Goal: Information Seeking & Learning: Learn about a topic

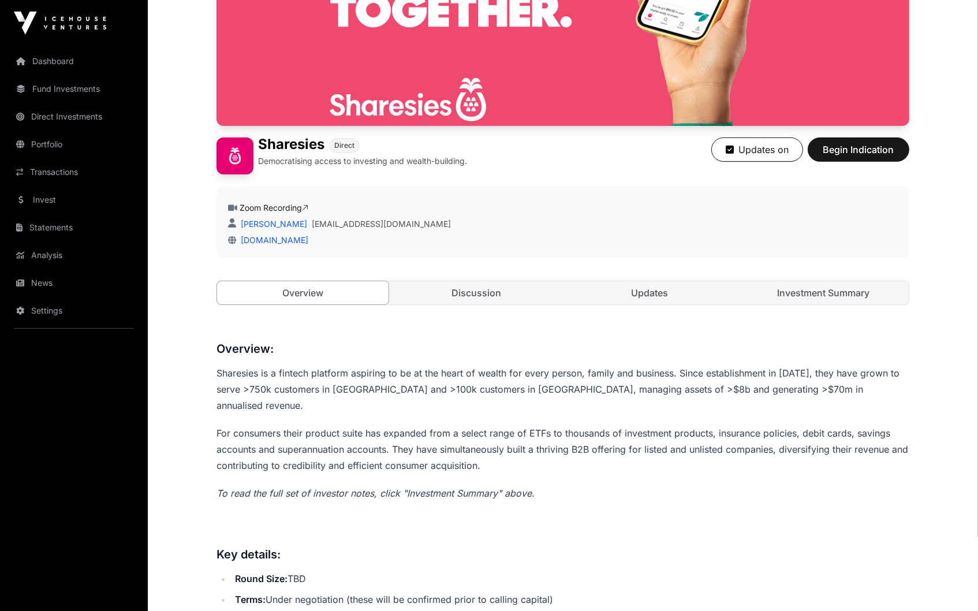
scroll to position [201, 1]
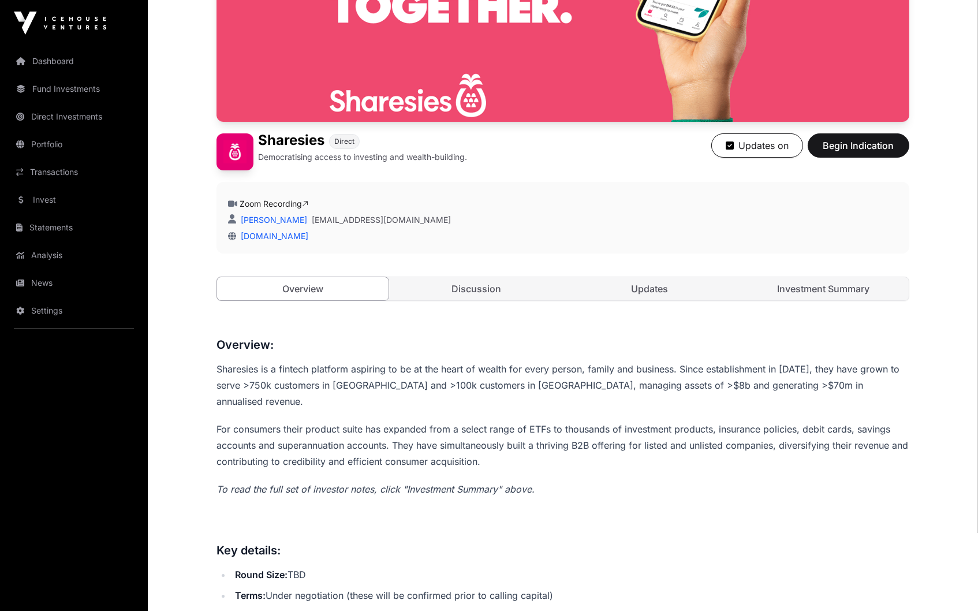
click at [486, 297] on link "Discussion" at bounding box center [476, 288] width 171 height 23
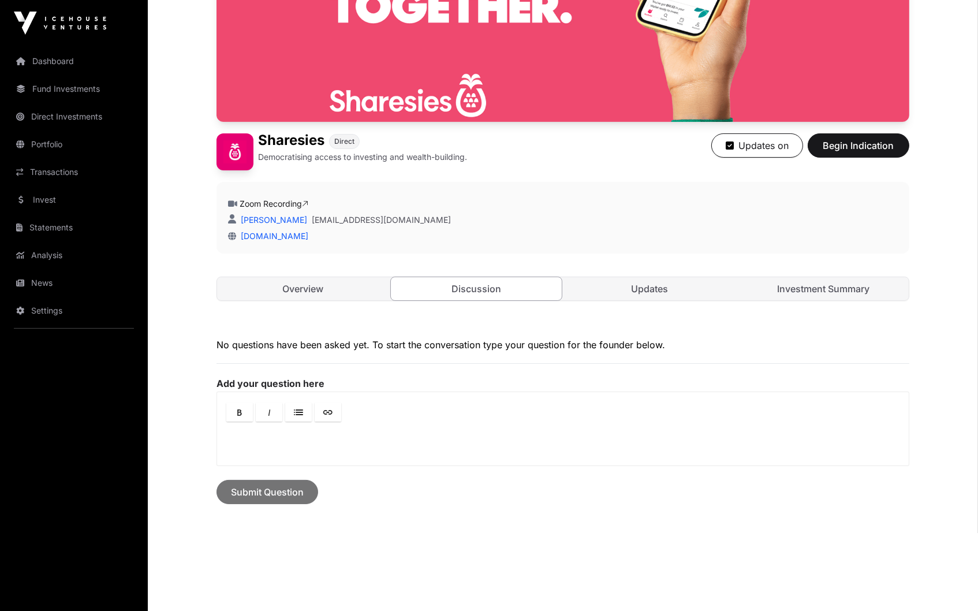
scroll to position [189, 0]
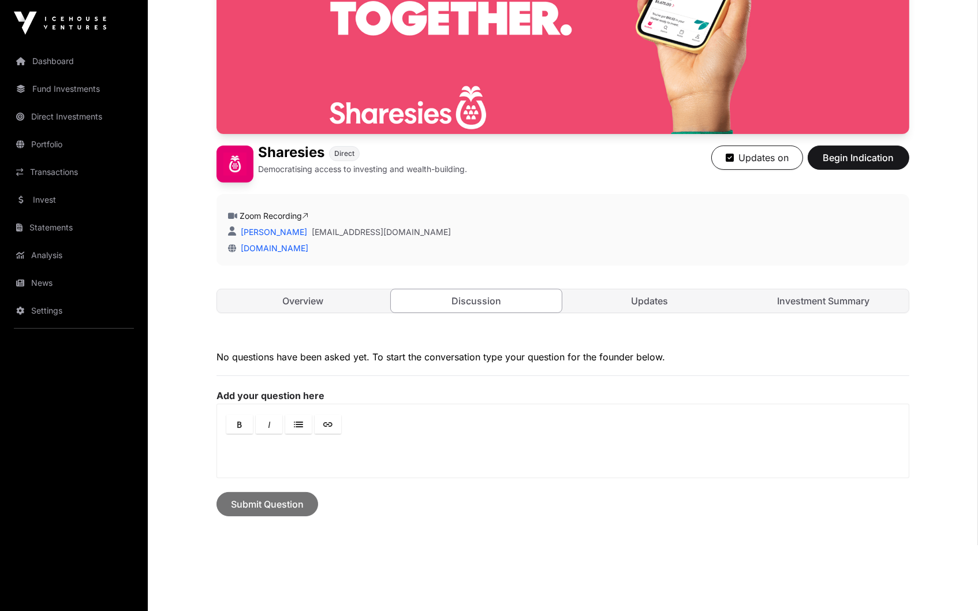
click at [496, 283] on div "Open Sharesies Direct Democratising access to investing and wealth-building. Up…" at bounding box center [563, 124] width 693 height 424
click at [839, 303] on link "Investment Summary" at bounding box center [823, 300] width 171 height 23
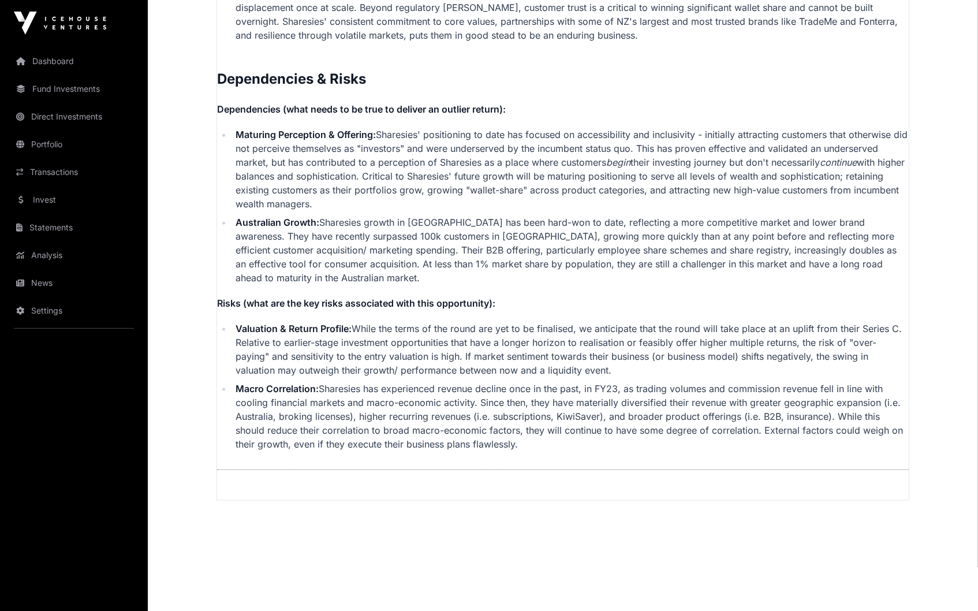
scroll to position [2805, 0]
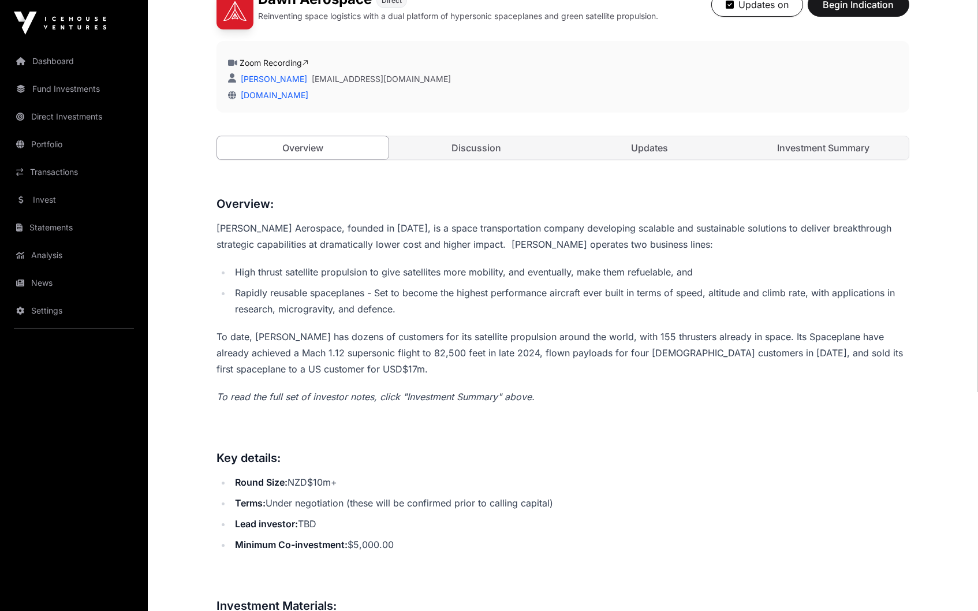
scroll to position [406, 0]
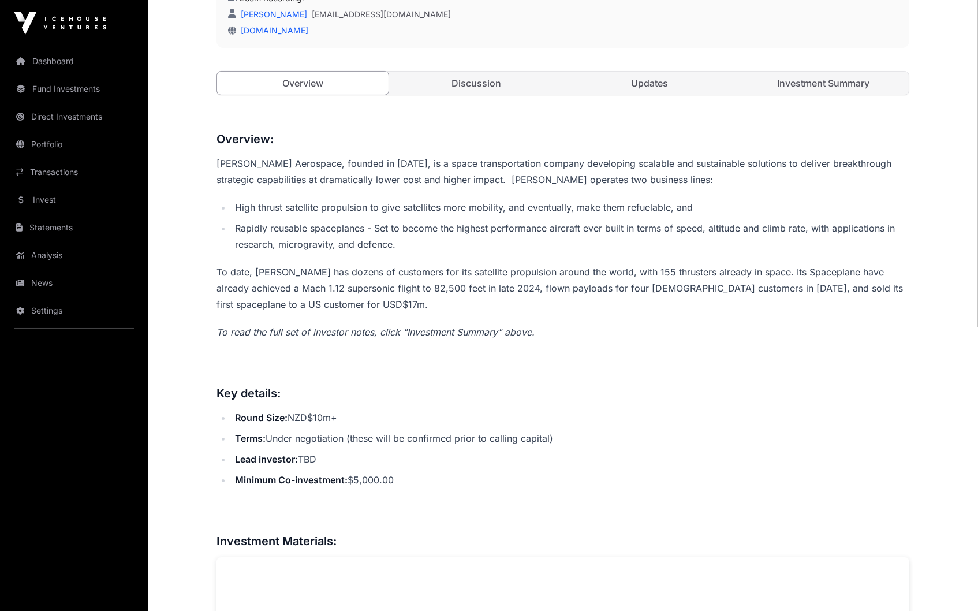
click at [818, 83] on link "Investment Summary" at bounding box center [823, 83] width 171 height 23
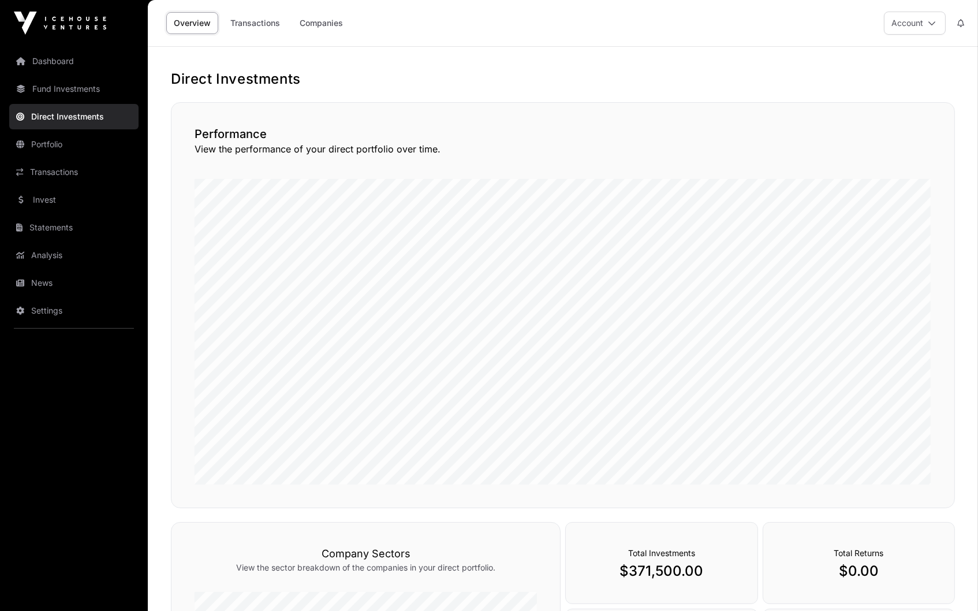
click at [63, 61] on link "Dashboard" at bounding box center [73, 60] width 129 height 25
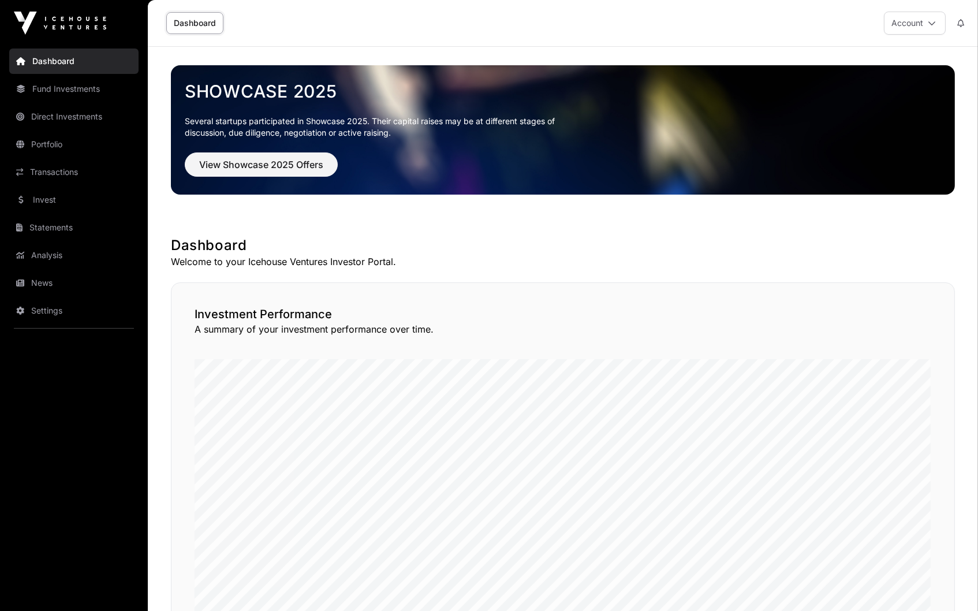
click at [83, 110] on link "Direct Investments" at bounding box center [73, 116] width 129 height 25
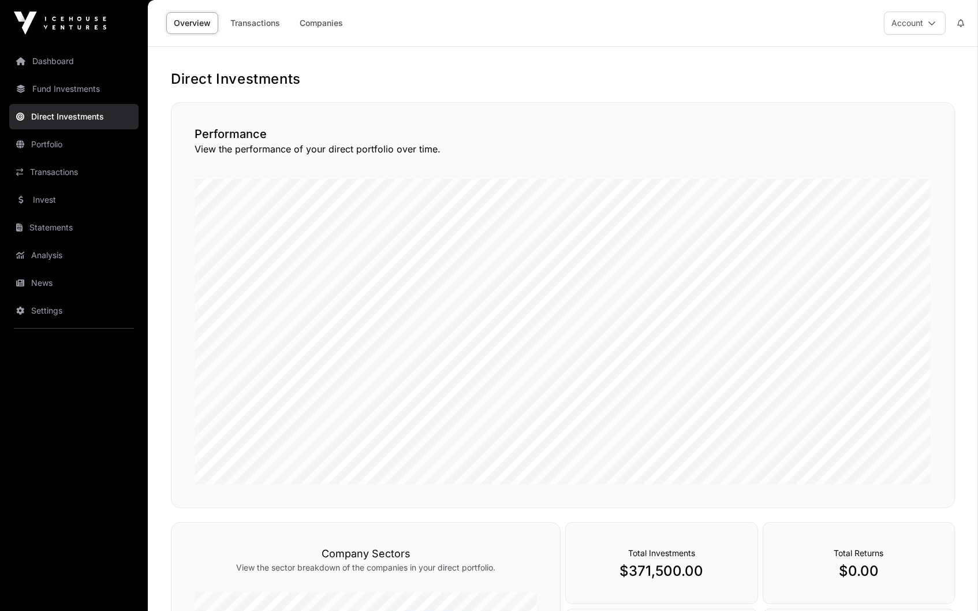
click at [320, 24] on link "Companies" at bounding box center [321, 23] width 58 height 22
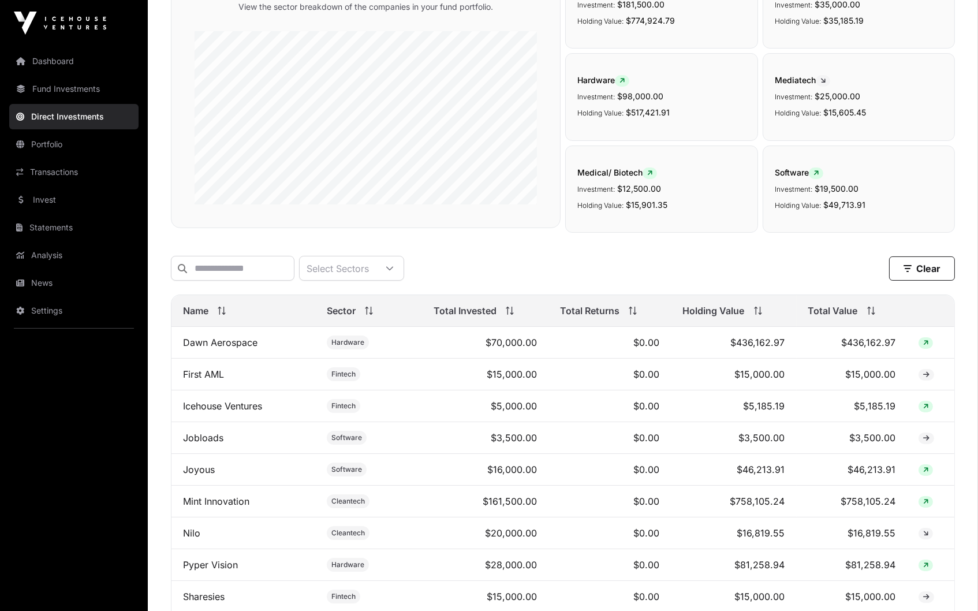
scroll to position [147, 0]
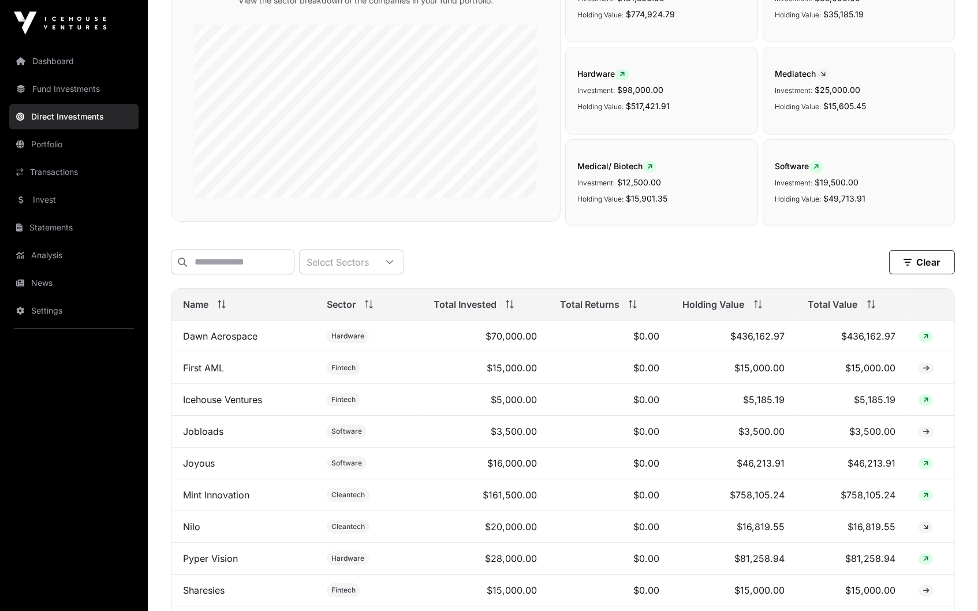
click at [245, 334] on link "Dawn Aerospace" at bounding box center [220, 336] width 74 height 12
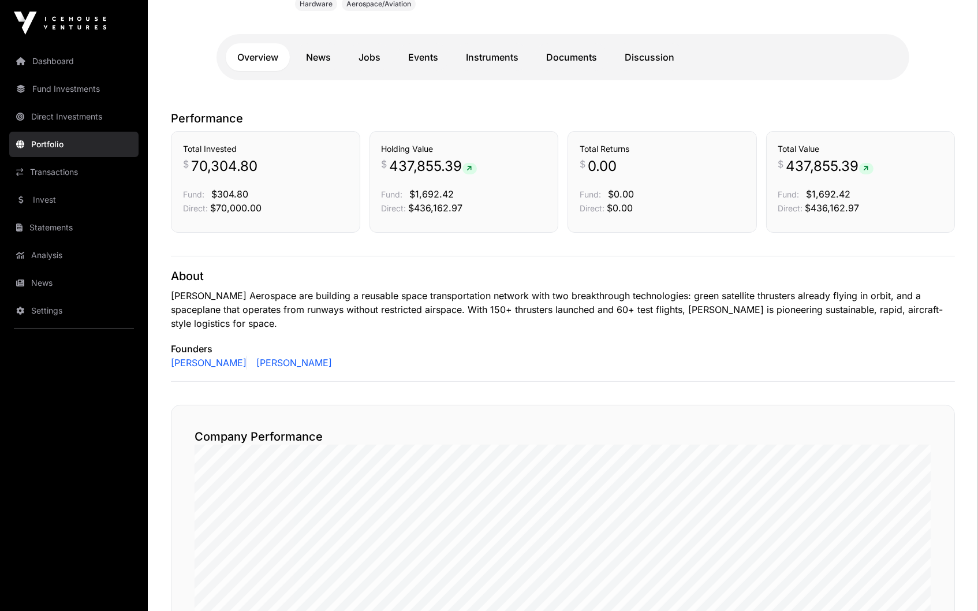
scroll to position [117, 0]
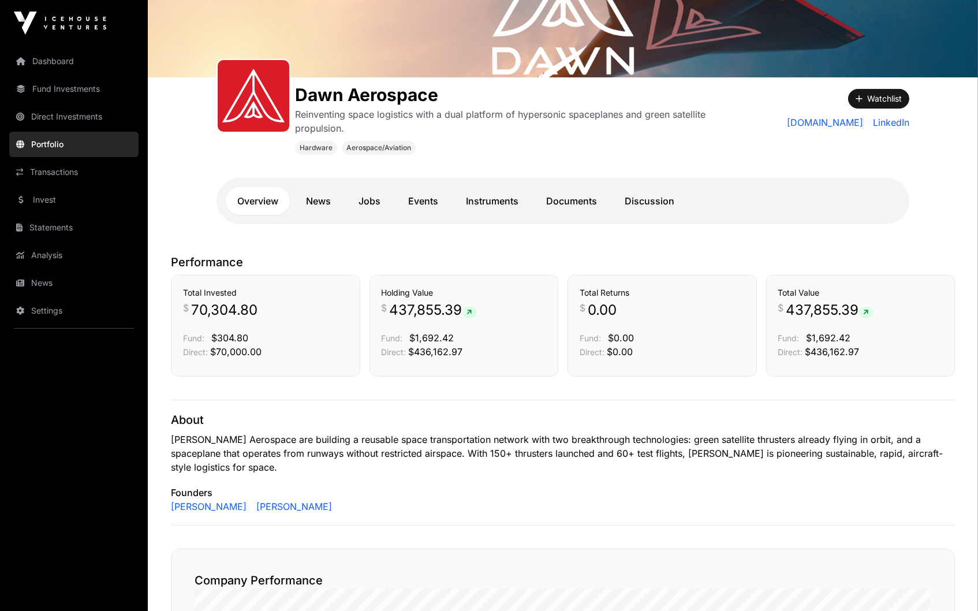
click at [580, 203] on link "Documents" at bounding box center [572, 201] width 74 height 28
click at [509, 203] on link "Instruments" at bounding box center [492, 201] width 76 height 28
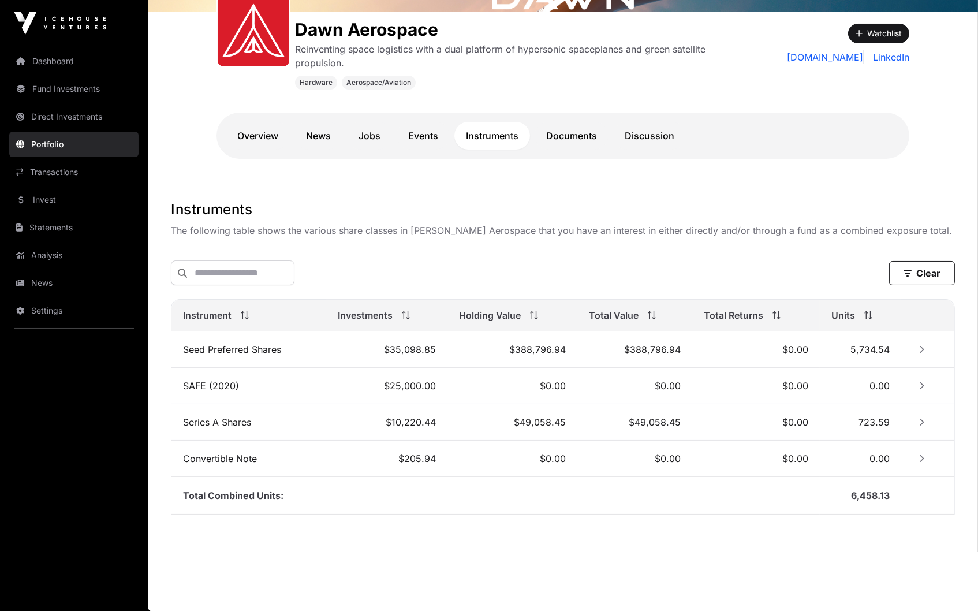
scroll to position [182, 0]
click at [577, 138] on link "Documents" at bounding box center [572, 136] width 74 height 28
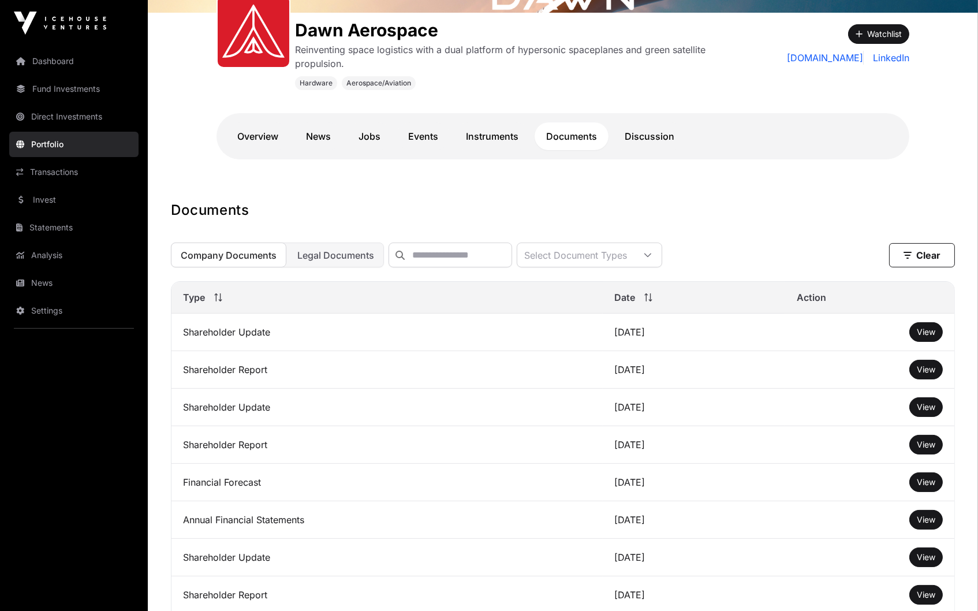
click at [513, 129] on link "Instruments" at bounding box center [492, 136] width 76 height 28
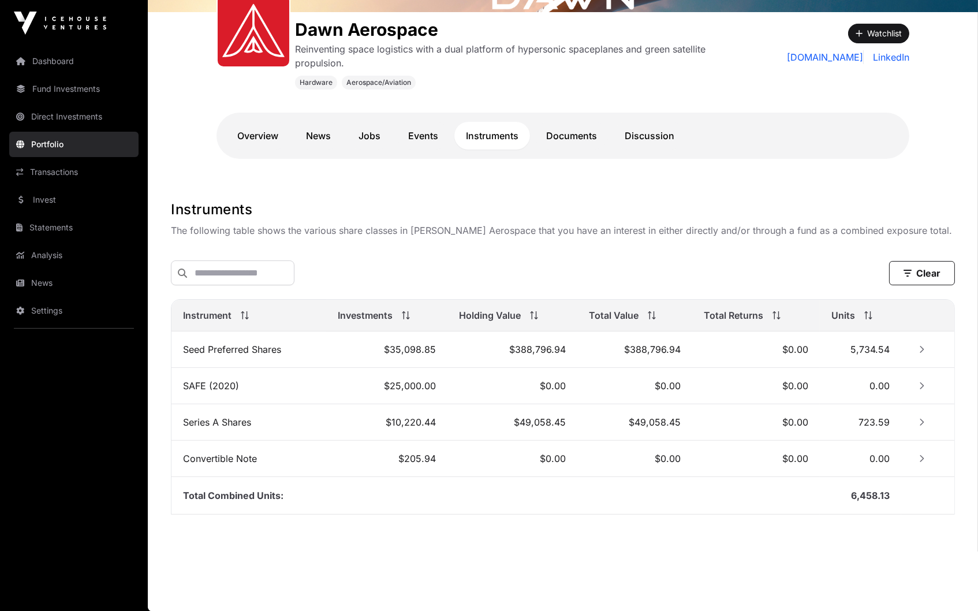
scroll to position [182, 0]
click at [253, 133] on link "Overview" at bounding box center [258, 136] width 64 height 28
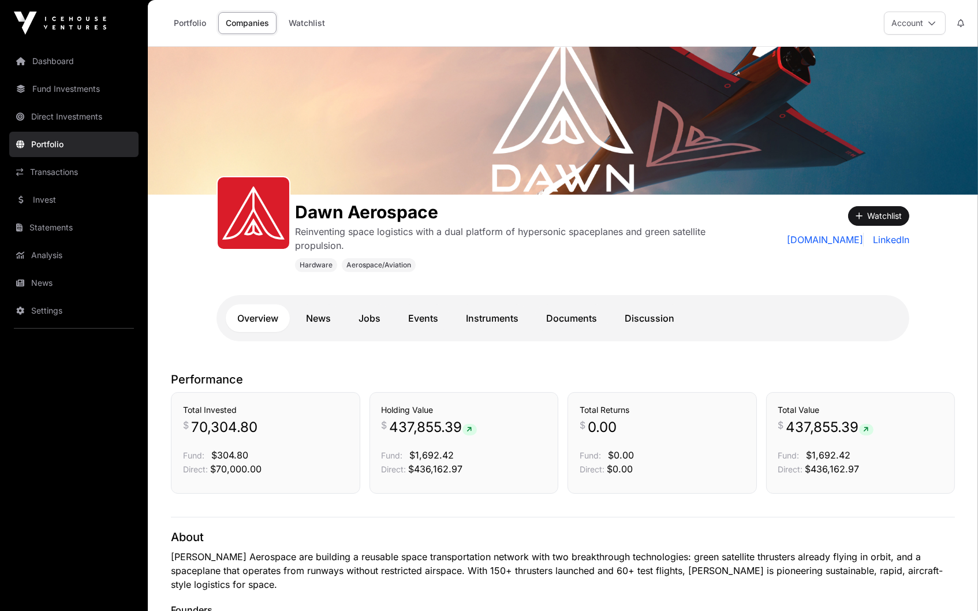
click at [507, 319] on link "Instruments" at bounding box center [492, 318] width 76 height 28
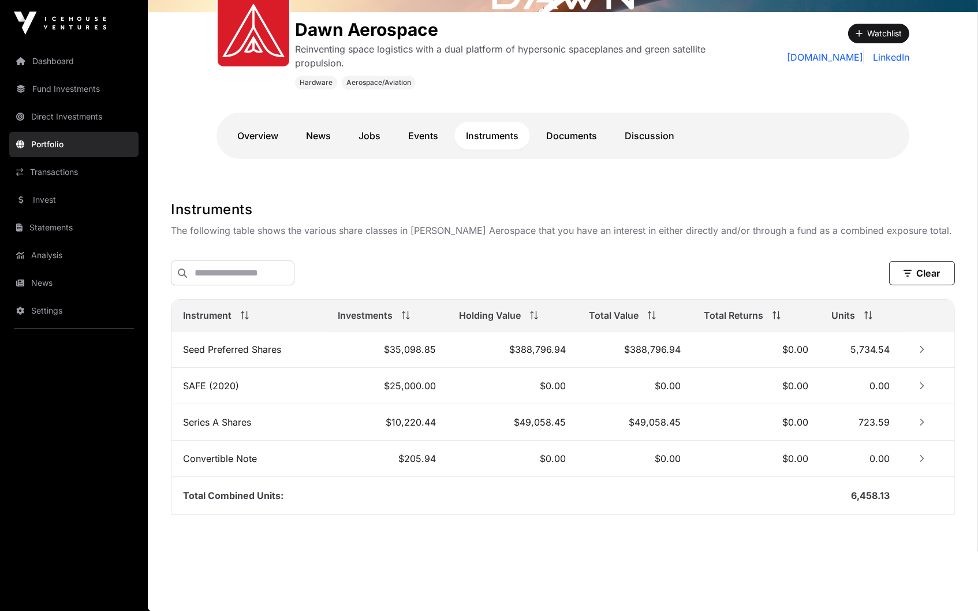
scroll to position [182, 0]
click at [926, 422] on button "Row Collapsed" at bounding box center [922, 422] width 18 height 18
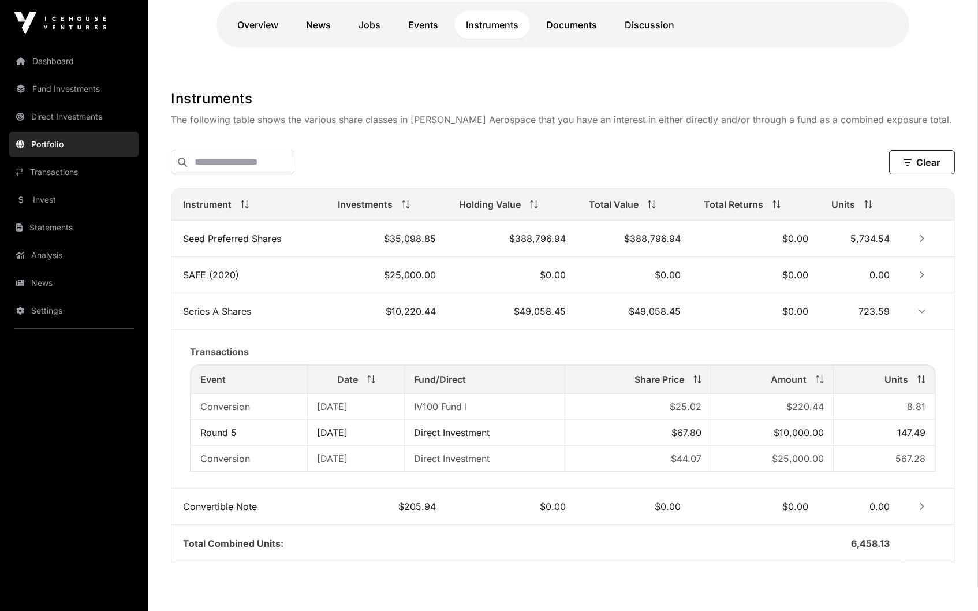
scroll to position [306, 0]
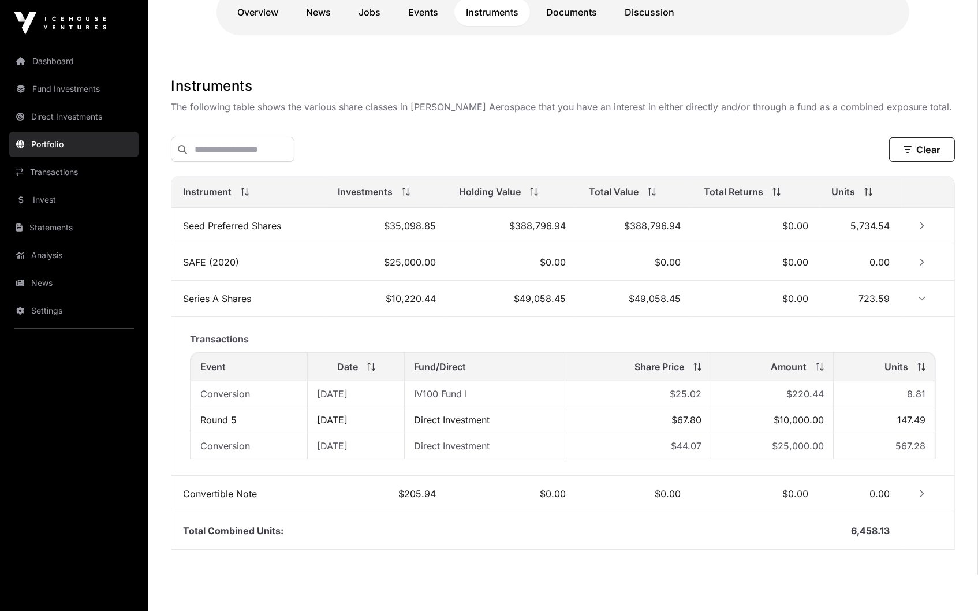
click at [921, 219] on button "Row Collapsed" at bounding box center [922, 226] width 18 height 18
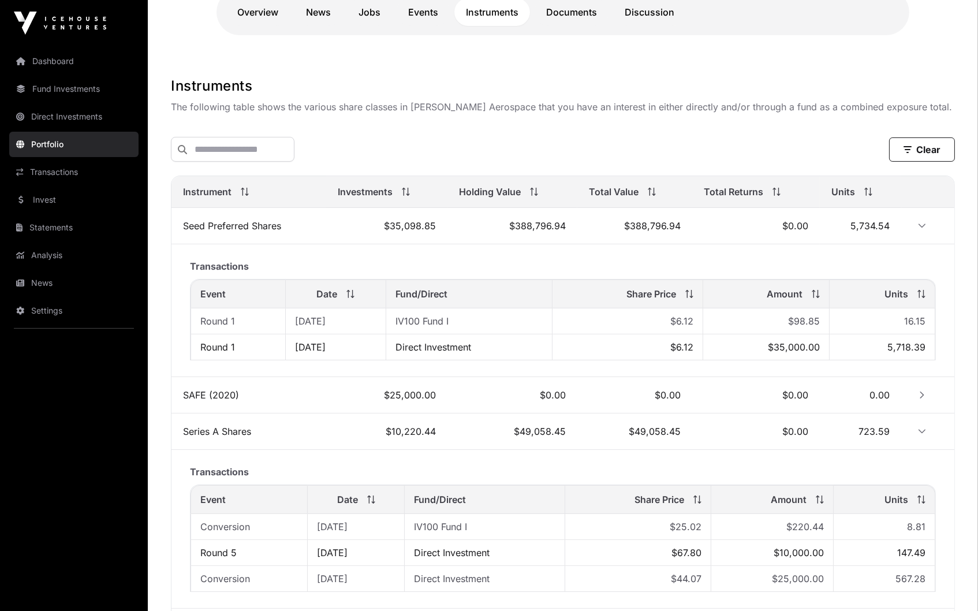
click at [494, 343] on td "Direct Investment" at bounding box center [469, 347] width 166 height 26
click at [471, 348] on span "Direct Investment" at bounding box center [433, 347] width 76 height 12
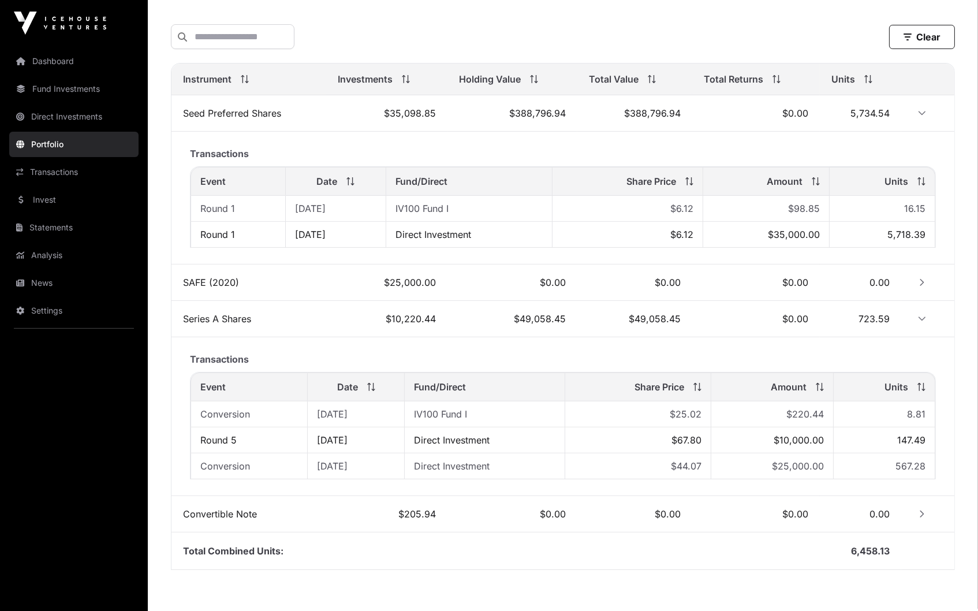
scroll to position [339, 0]
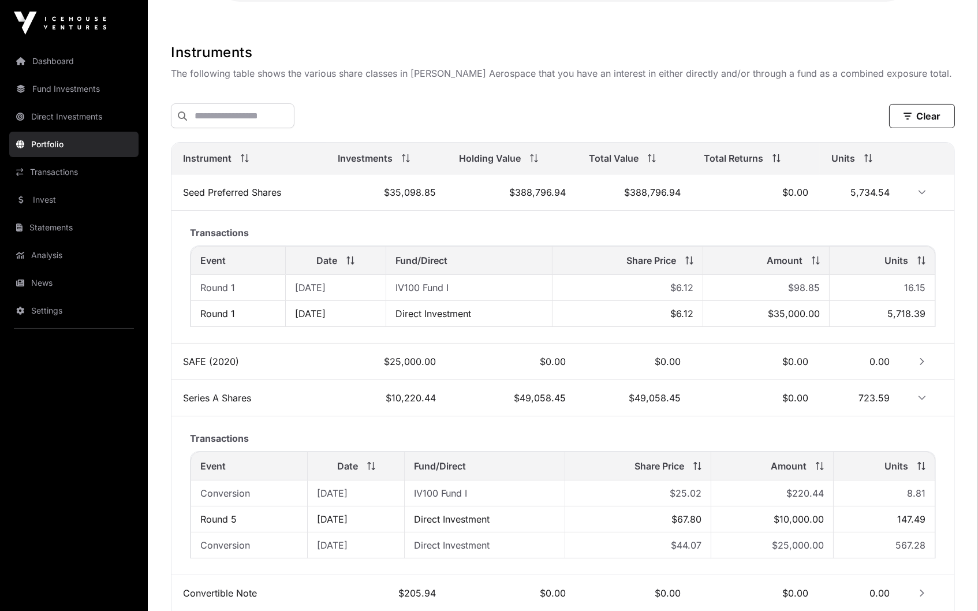
click at [70, 58] on link "Dashboard" at bounding box center [73, 60] width 129 height 25
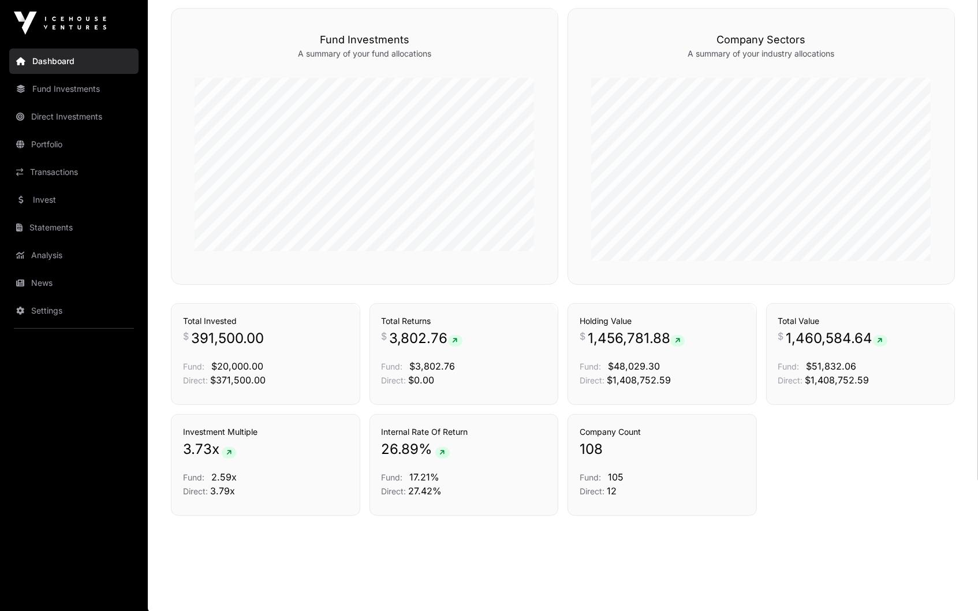
scroll to position [693, 0]
click at [70, 144] on link "Portfolio" at bounding box center [73, 144] width 129 height 25
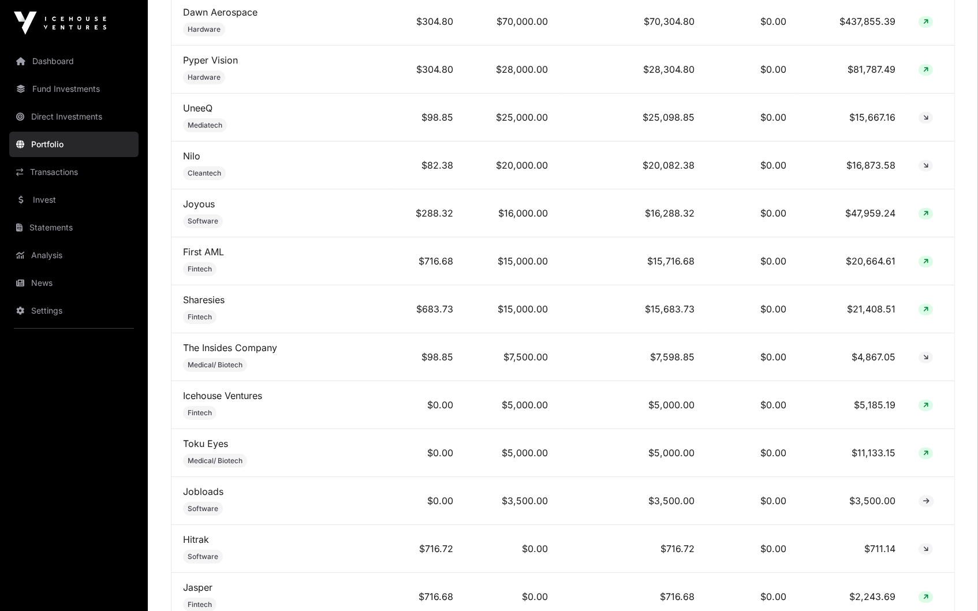
scroll to position [651, 0]
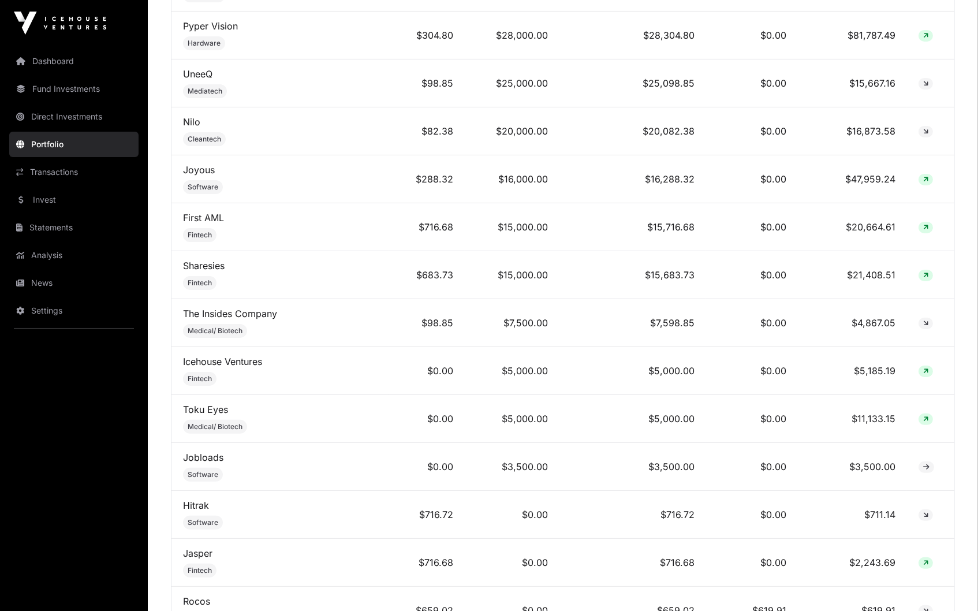
click at [44, 253] on link "Analysis" at bounding box center [73, 254] width 129 height 25
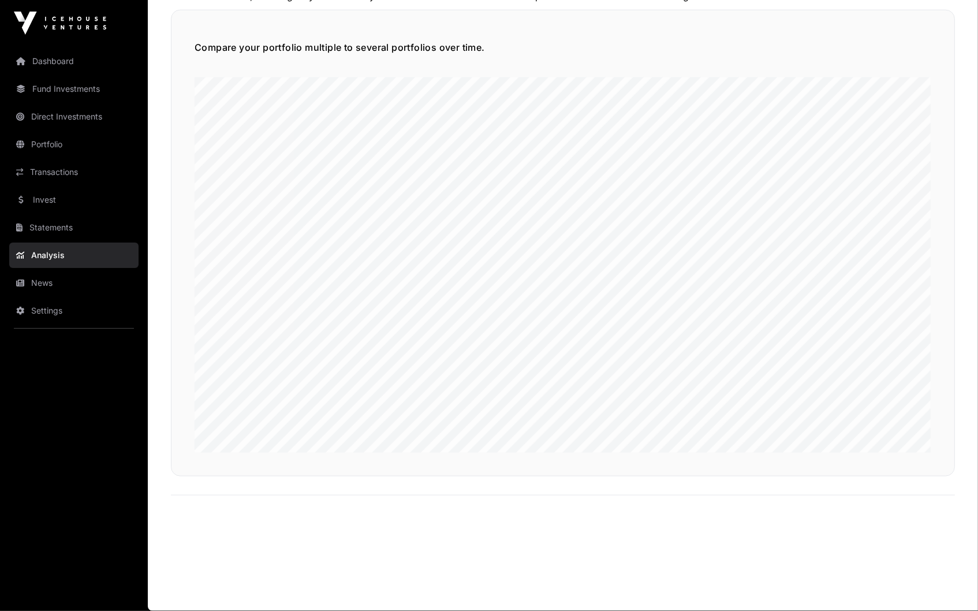
scroll to position [2749, 0]
click at [62, 224] on link "Statements" at bounding box center [73, 227] width 129 height 25
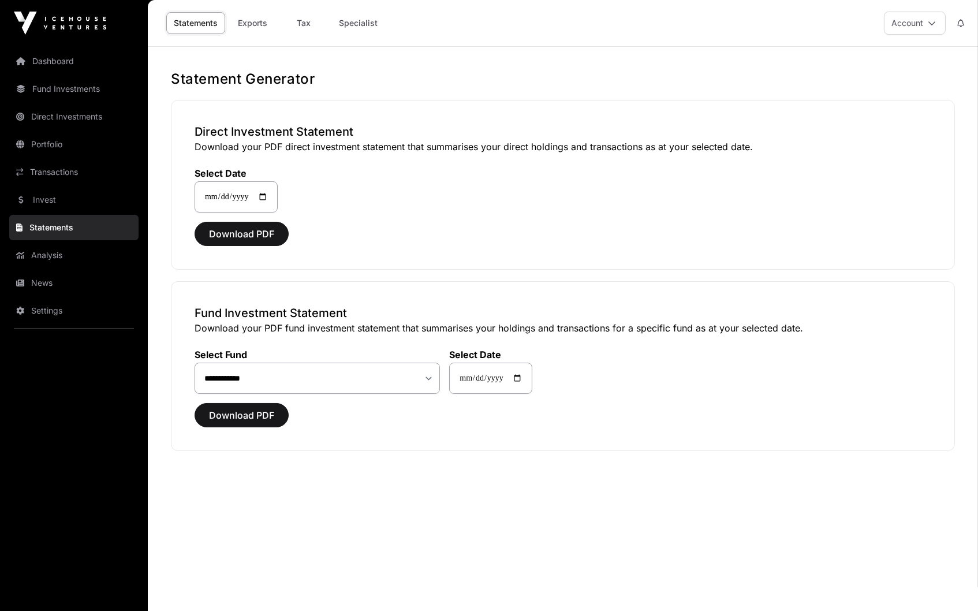
click at [48, 282] on link "News" at bounding box center [73, 282] width 129 height 25
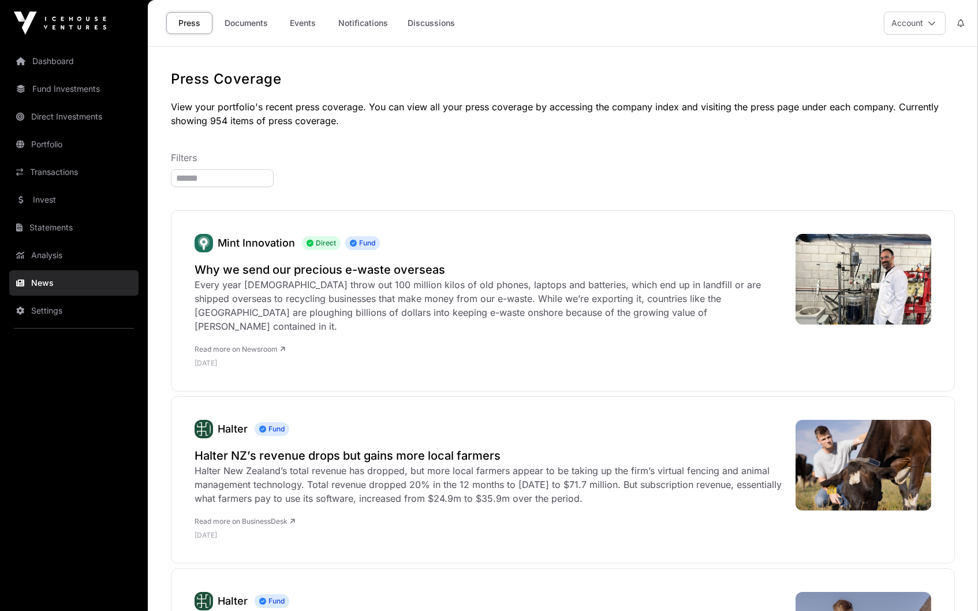
click at [48, 304] on link "Settings" at bounding box center [73, 310] width 129 height 25
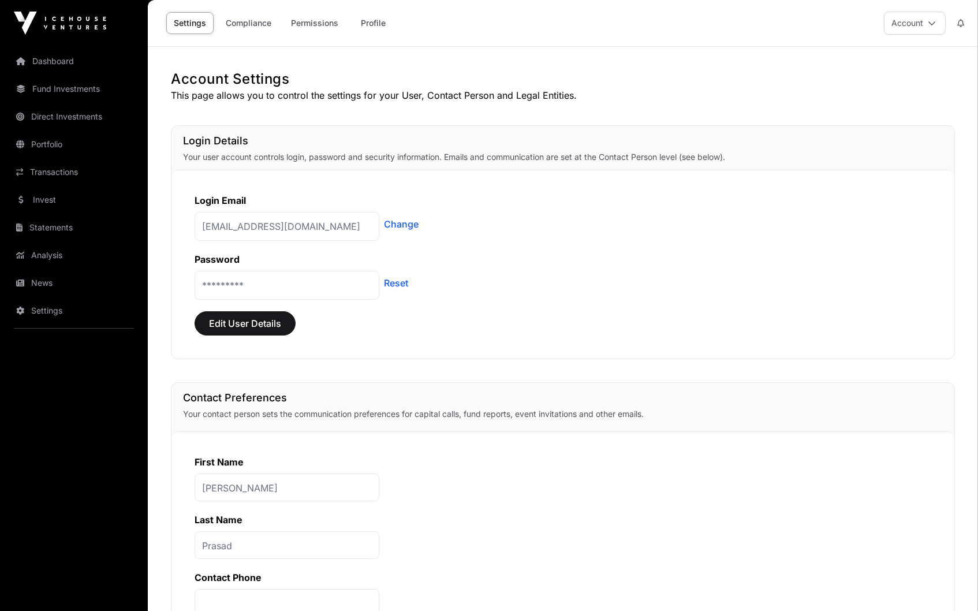
click at [70, 167] on link "Transactions" at bounding box center [73, 171] width 129 height 25
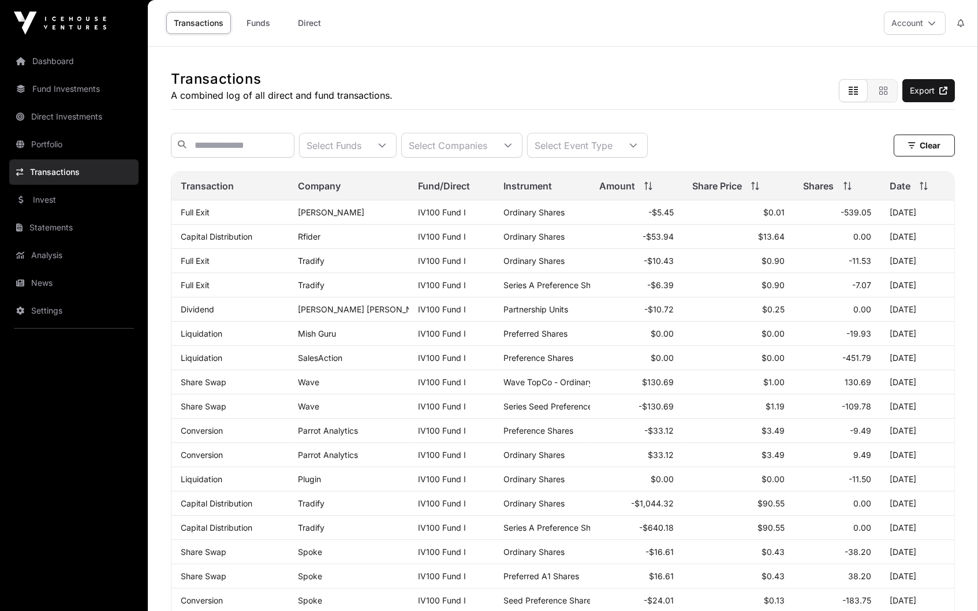
click at [524, 187] on span "Instrument" at bounding box center [527, 186] width 48 height 14
click at [540, 185] on span "Instrument" at bounding box center [527, 186] width 48 height 14
click at [599, 147] on div "Select Event Type" at bounding box center [574, 145] width 92 height 24
click at [274, 140] on input "text" at bounding box center [233, 145] width 124 height 25
click at [396, 140] on div at bounding box center [382, 145] width 28 height 24
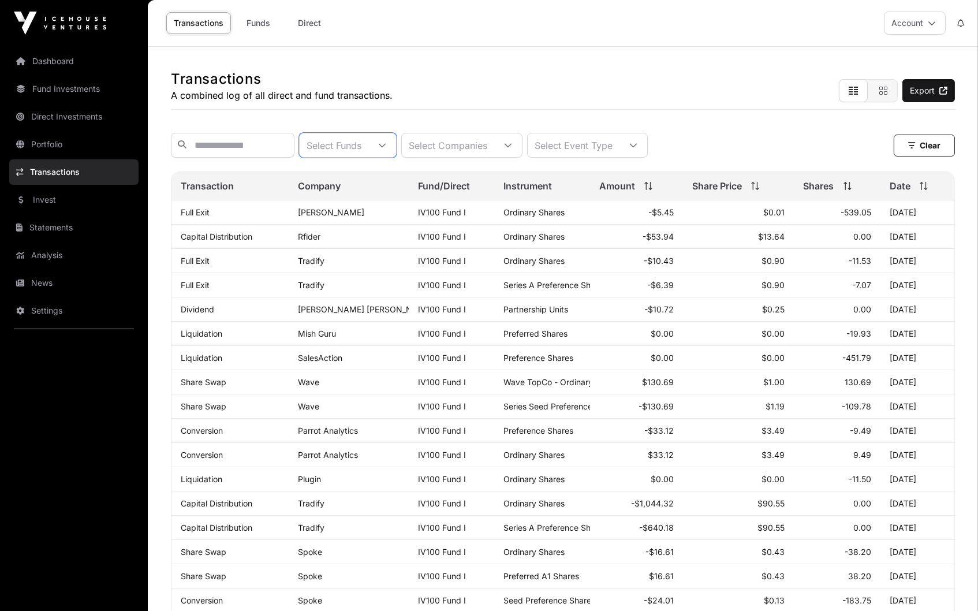
scroll to position [13, 7]
click at [477, 140] on div "Select Companies" at bounding box center [448, 145] width 92 height 24
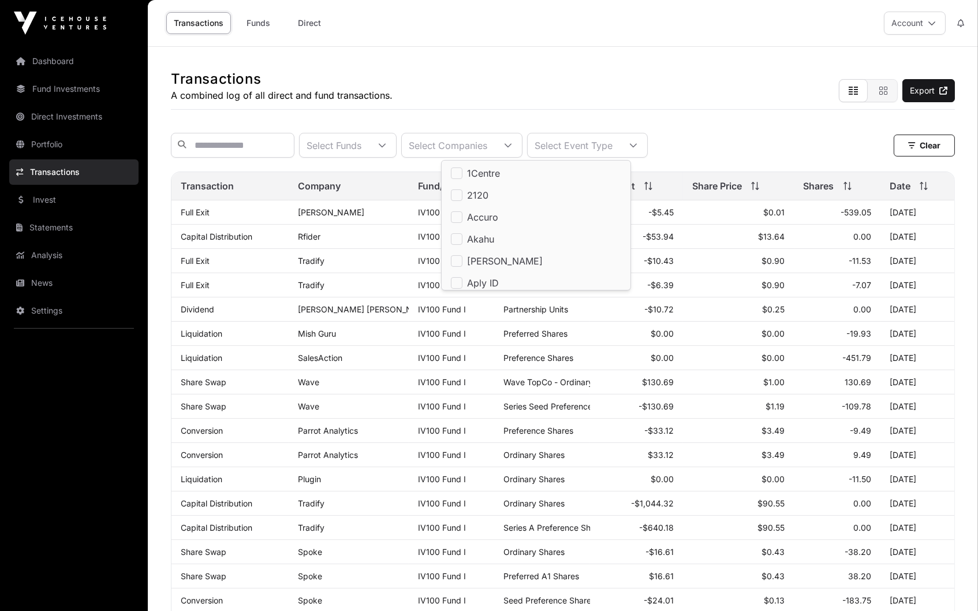
click at [513, 95] on div "Transactions A combined log of all direct and fund transactions. Export" at bounding box center [563, 78] width 784 height 63
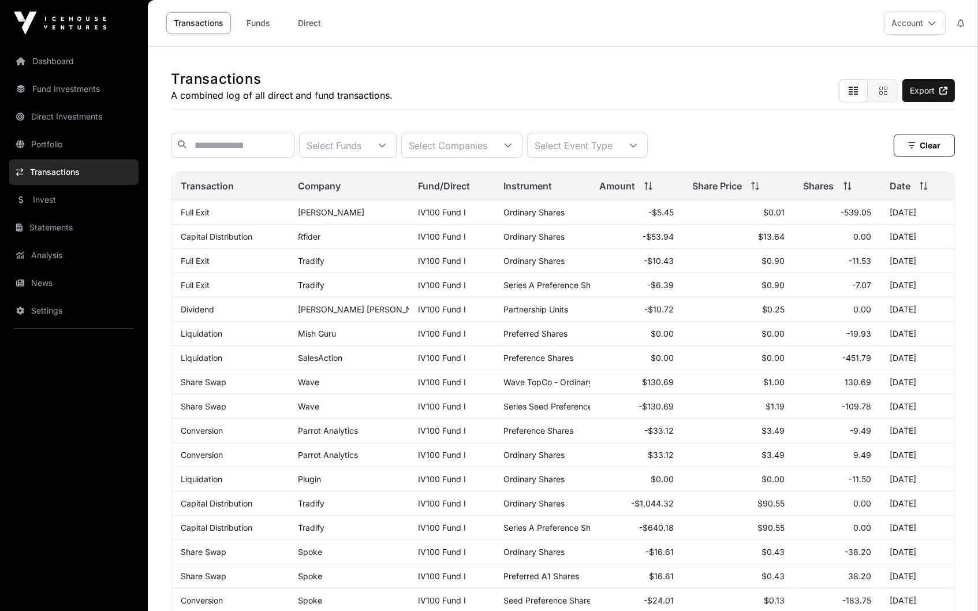
scroll to position [0, 0]
click at [316, 20] on link "Direct" at bounding box center [309, 23] width 46 height 22
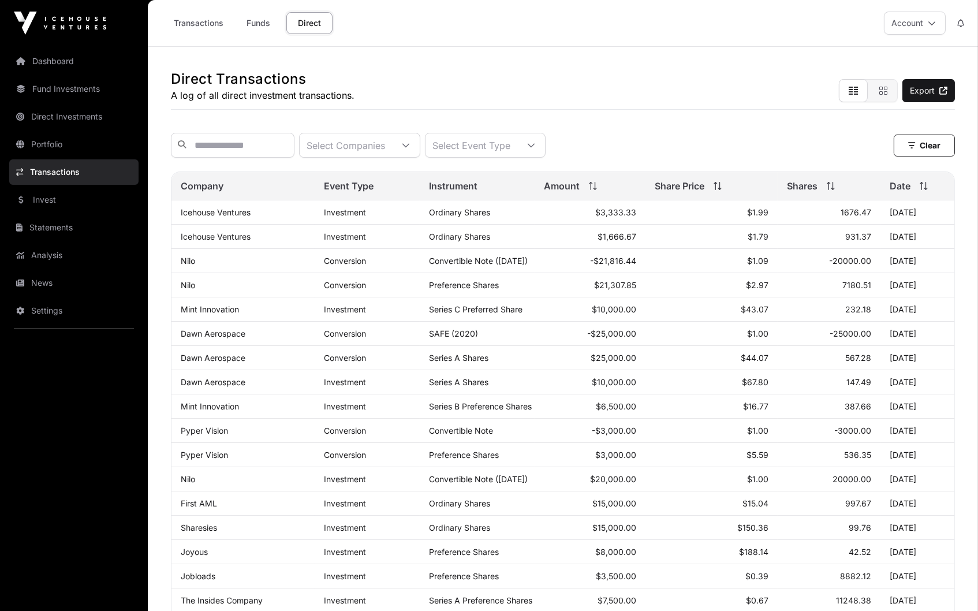
click at [925, 184] on icon at bounding box center [924, 186] width 8 height 8
click at [923, 188] on icon at bounding box center [924, 186] width 8 height 8
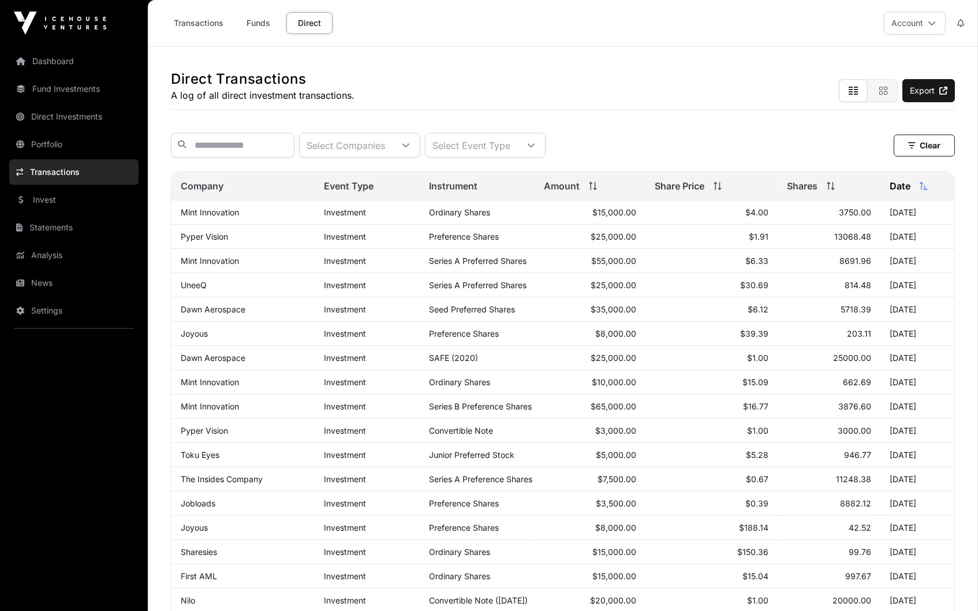
click at [261, 24] on link "Funds" at bounding box center [259, 23] width 46 height 22
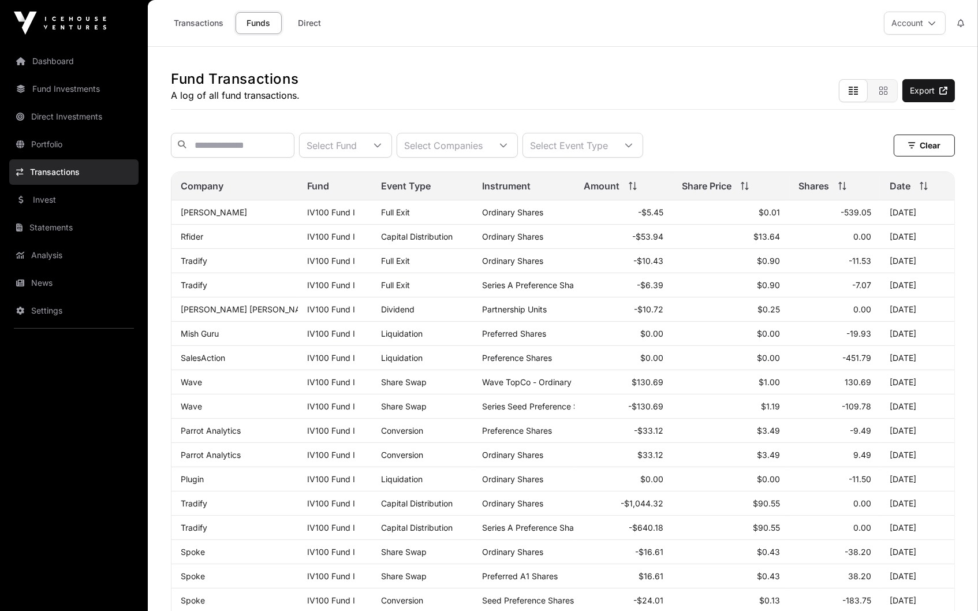
click at [842, 184] on icon at bounding box center [842, 186] width 8 height 8
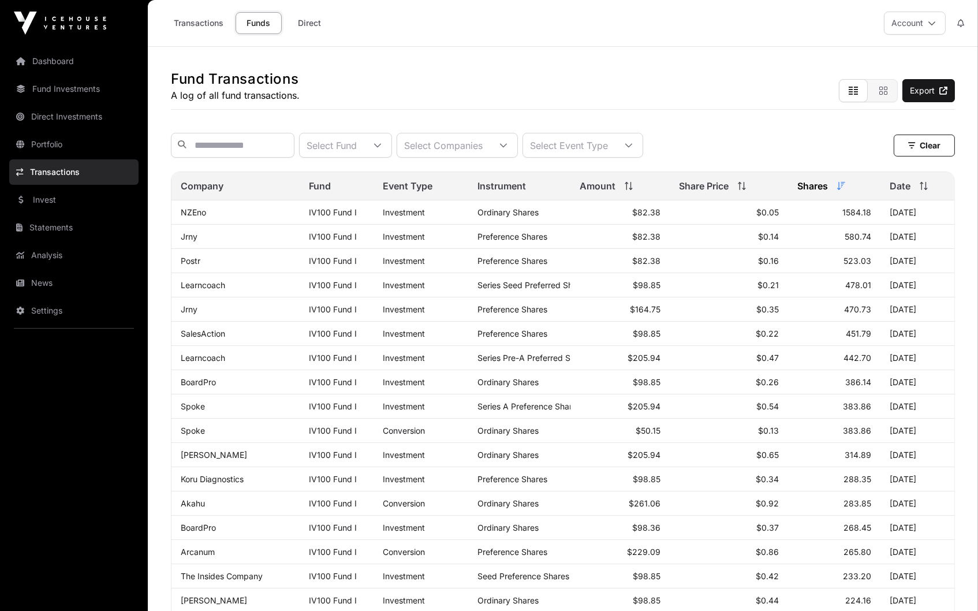
click at [625, 190] on icon at bounding box center [629, 186] width 8 height 8
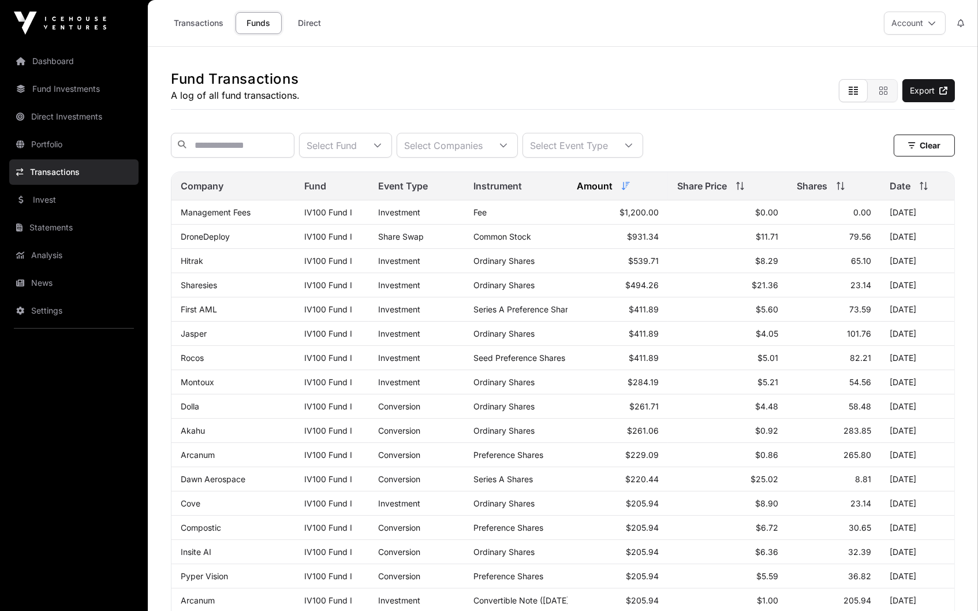
click at [744, 186] on icon at bounding box center [740, 186] width 8 height 8
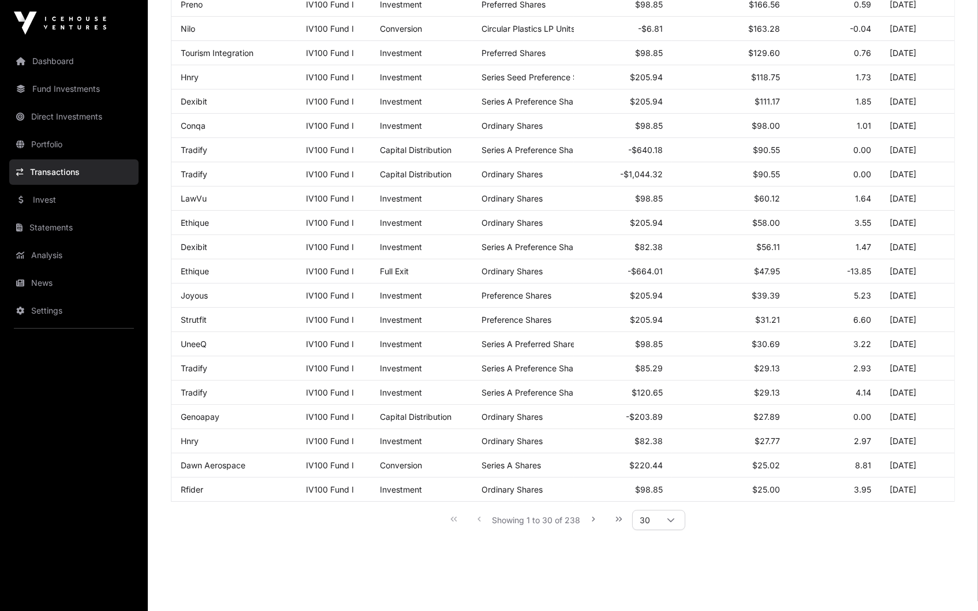
scroll to position [427, 0]
click at [594, 522] on icon "Next Page" at bounding box center [593, 518] width 8 height 8
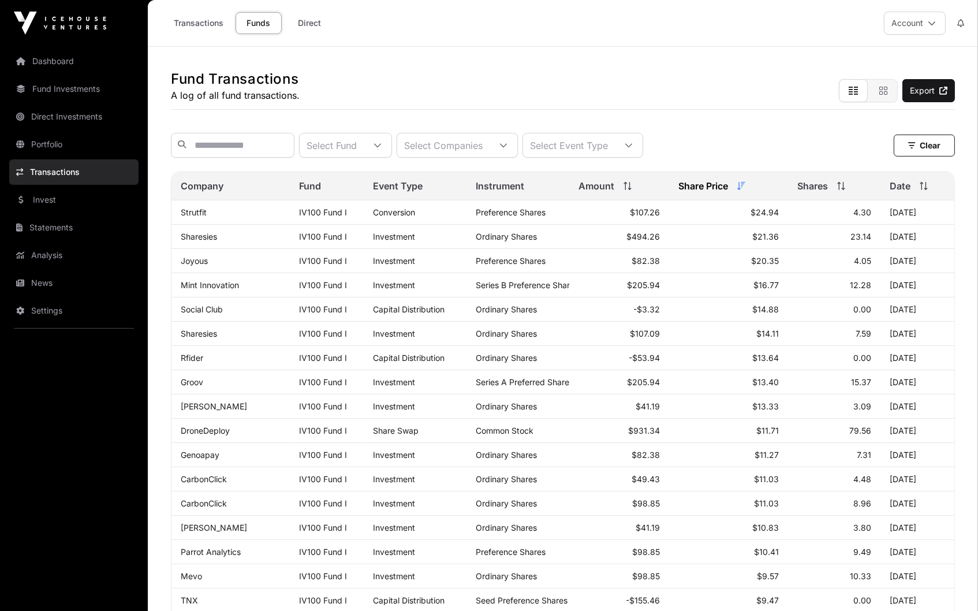
scroll to position [0, 0]
click at [44, 195] on link "Invest" at bounding box center [73, 199] width 129 height 25
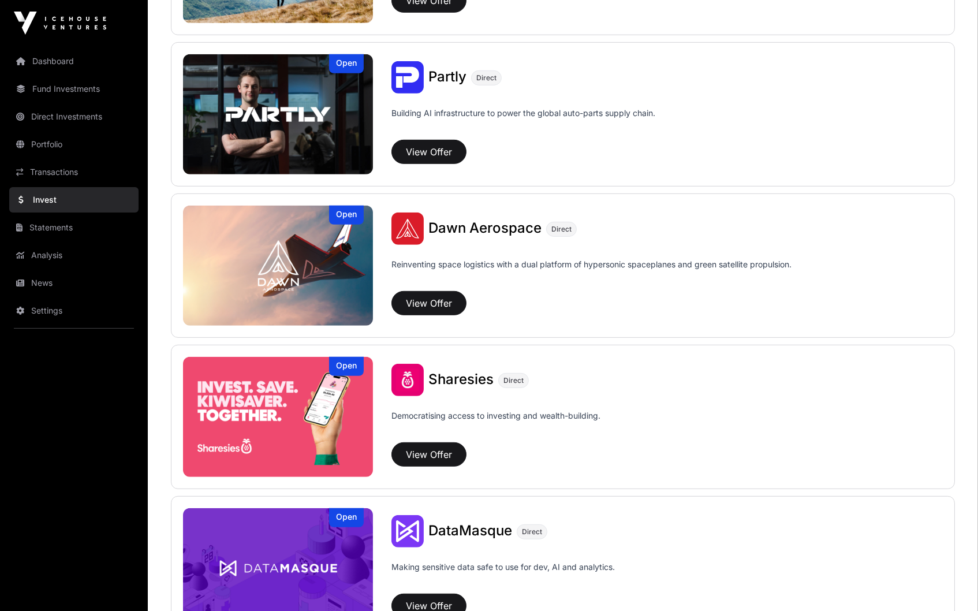
scroll to position [1165, 0]
click at [432, 304] on button "View Offer" at bounding box center [428, 304] width 75 height 24
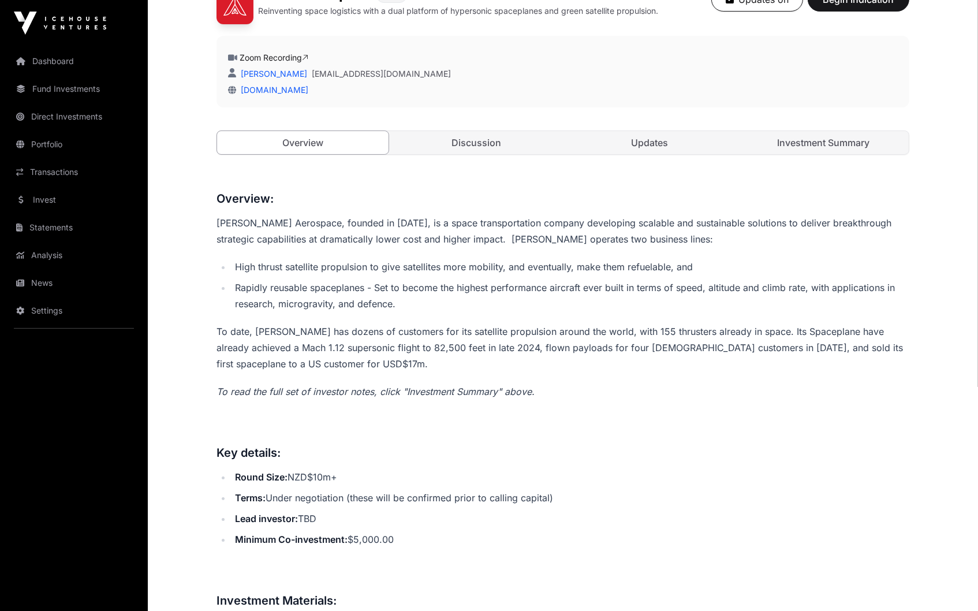
scroll to position [370, 0]
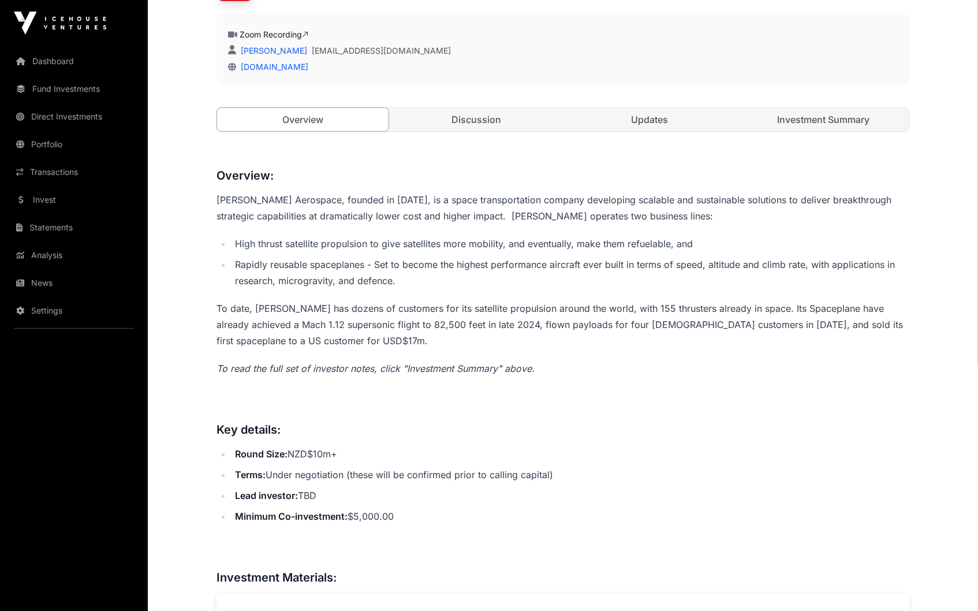
click at [837, 120] on link "Investment Summary" at bounding box center [823, 119] width 171 height 23
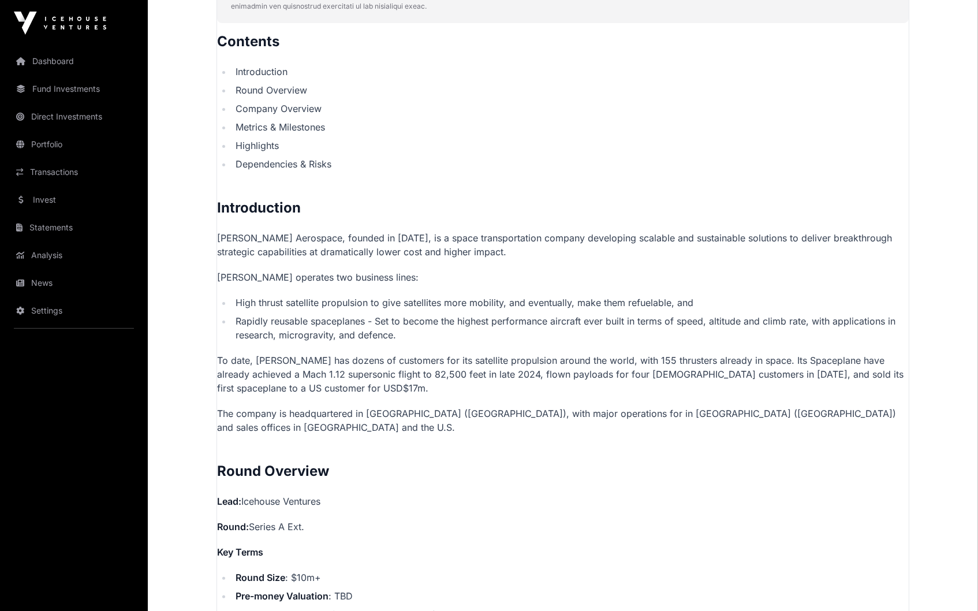
scroll to position [824, 0]
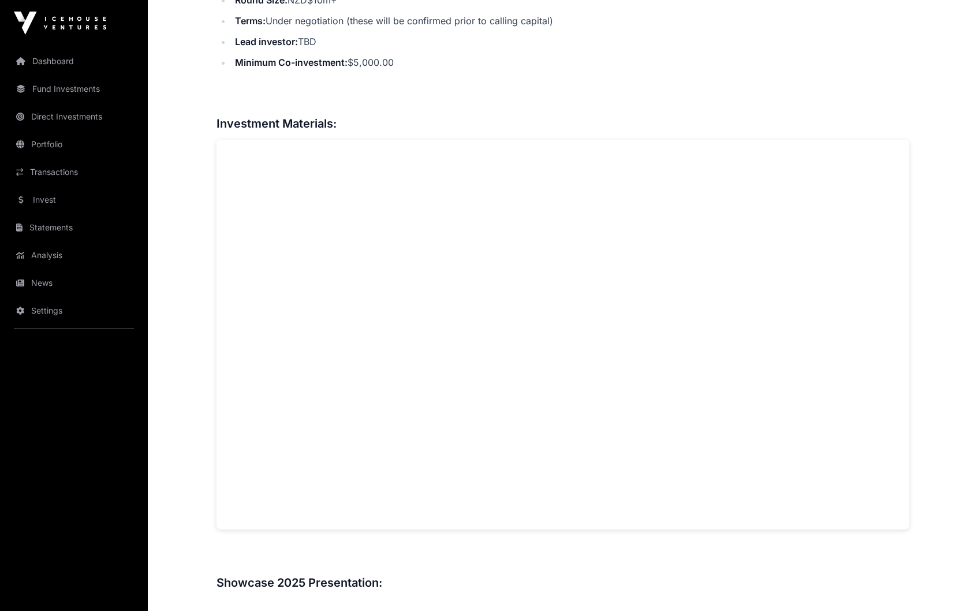
scroll to position [370, 0]
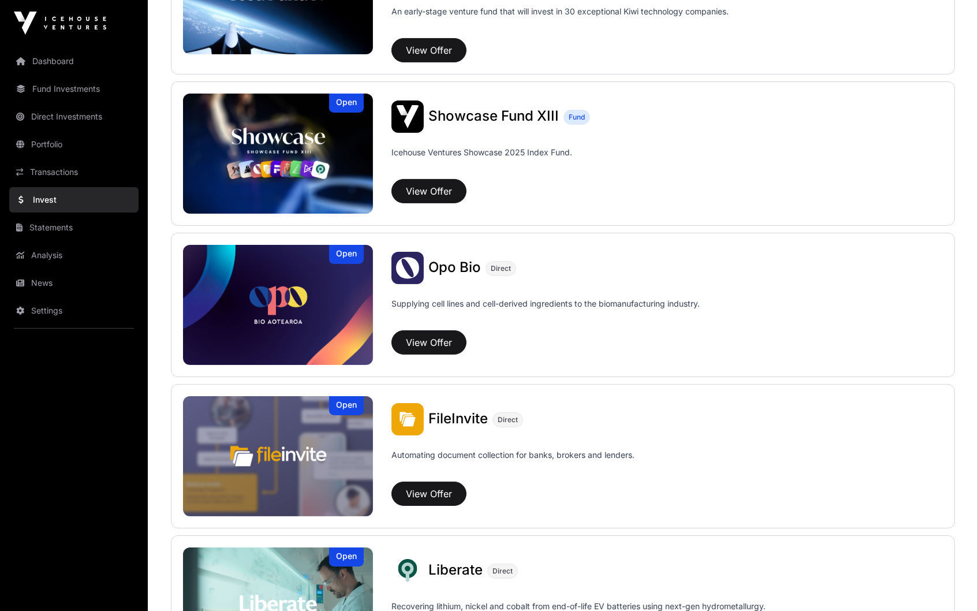
scroll to position [1164, 0]
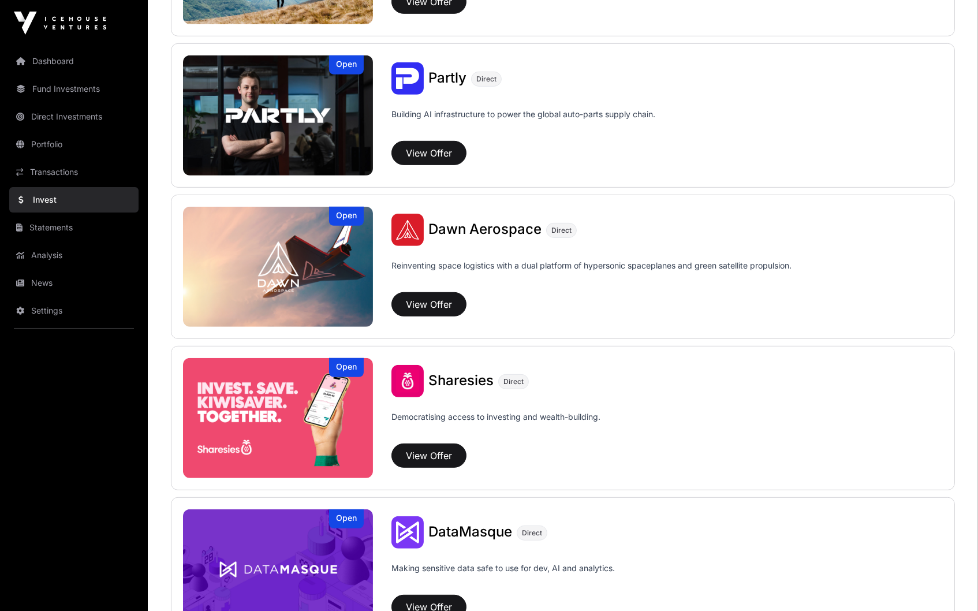
click at [451, 463] on button "View Offer" at bounding box center [428, 455] width 75 height 24
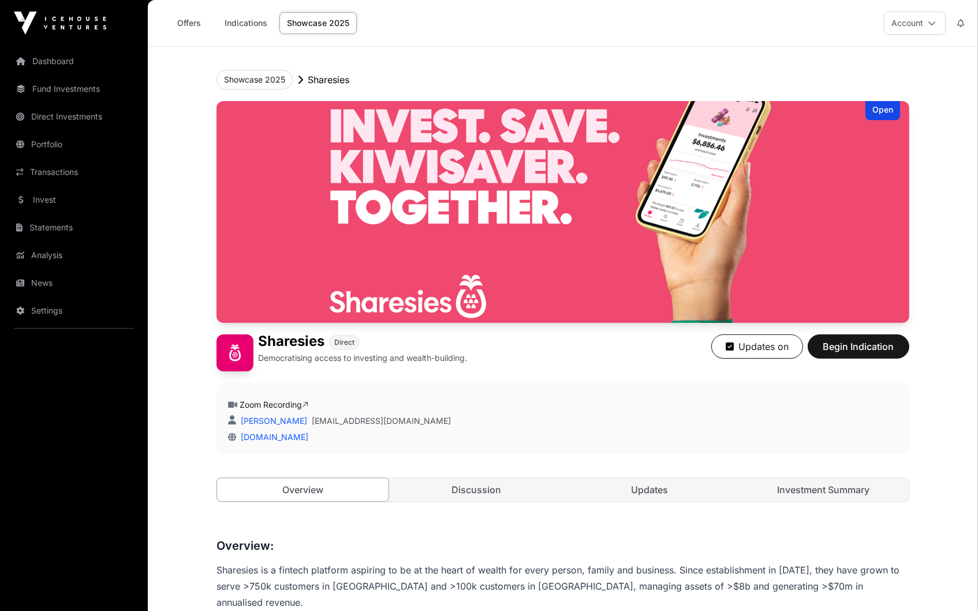
click at [825, 494] on link "Investment Summary" at bounding box center [823, 489] width 171 height 23
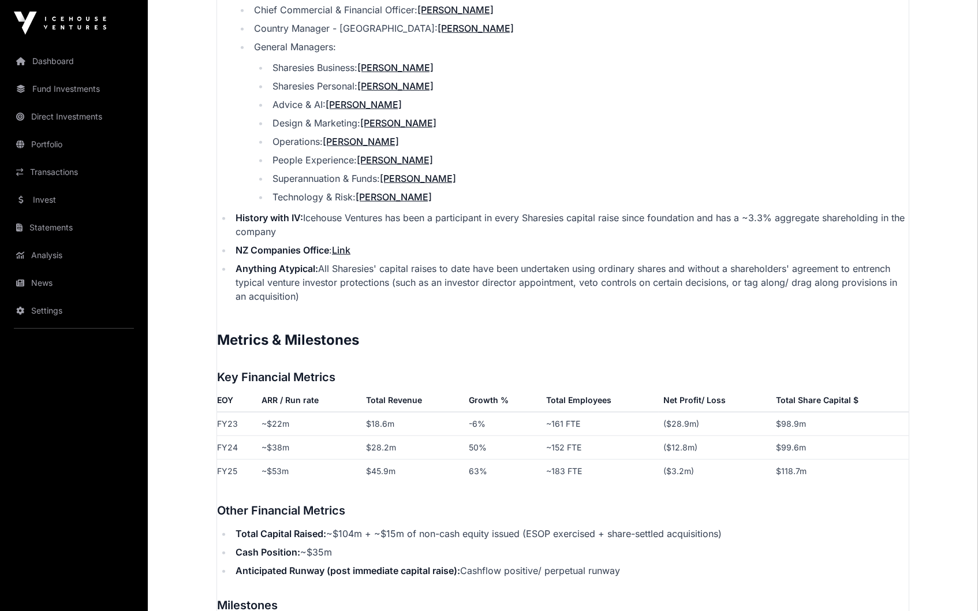
scroll to position [1689, 0]
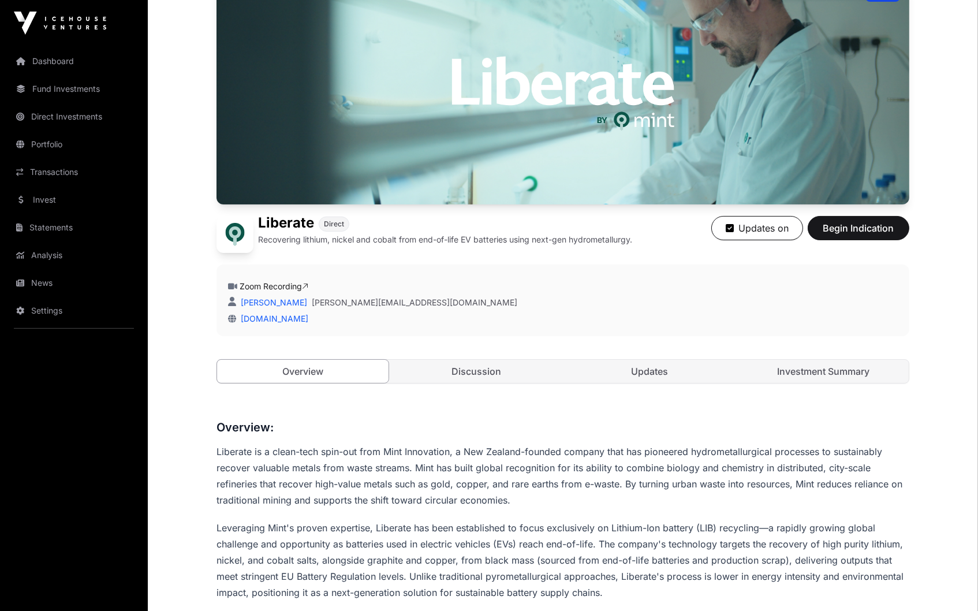
scroll to position [127, 0]
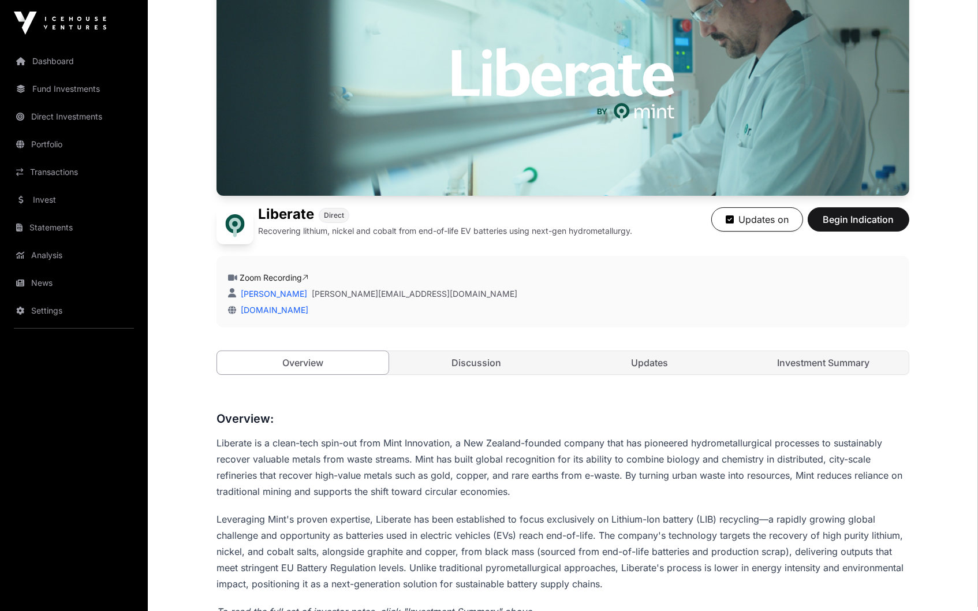
click at [786, 354] on link "Investment Summary" at bounding box center [823, 362] width 171 height 23
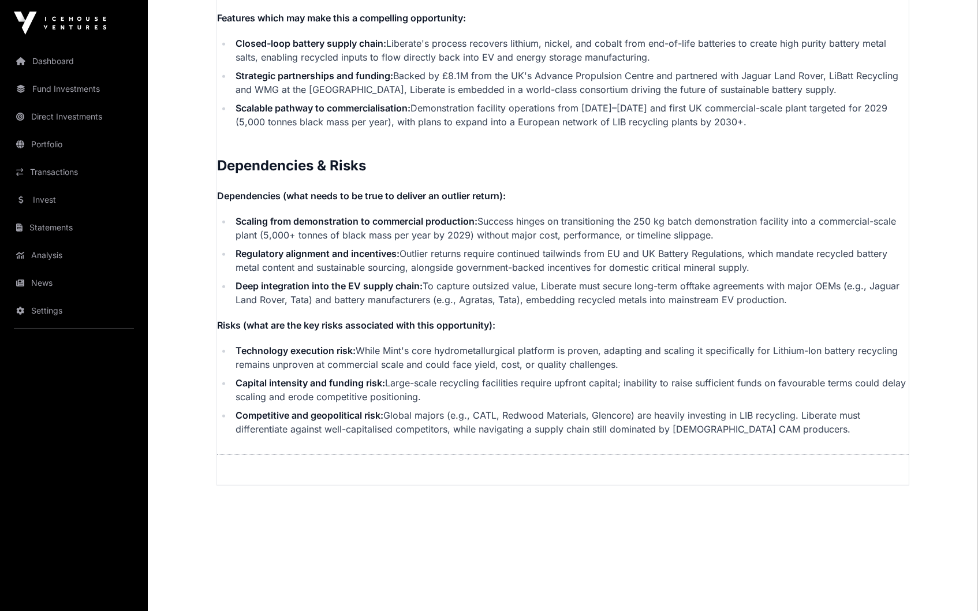
scroll to position [2447, 0]
